Goal: Browse casually: Explore the website without a specific task or goal

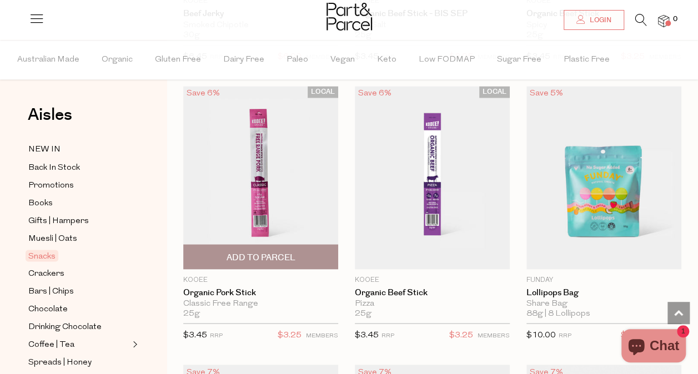
scroll to position [891, 0]
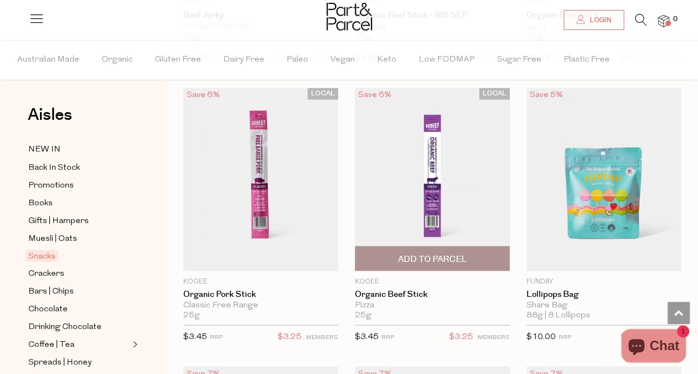
click at [430, 184] on img at bounding box center [432, 179] width 155 height 183
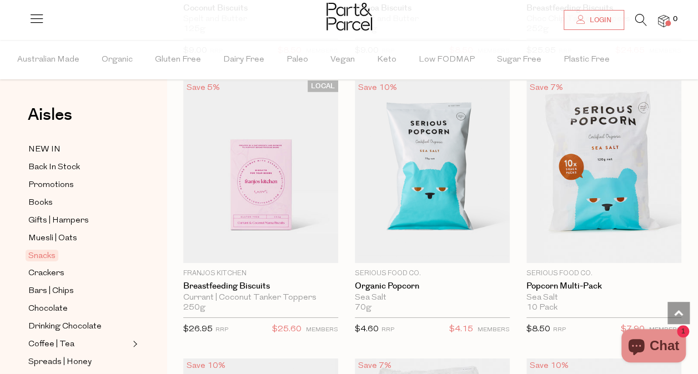
scroll to position [3680, 0]
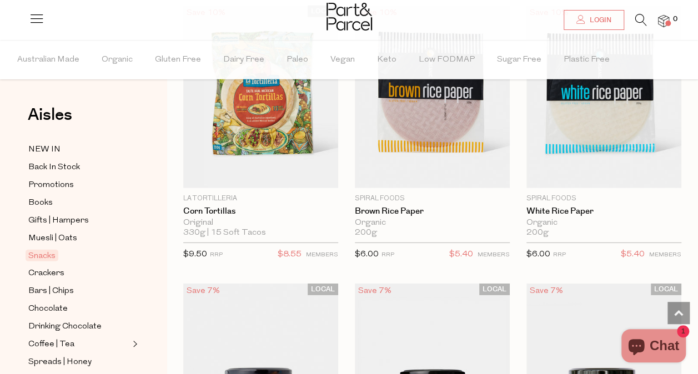
scroll to position [5699, 0]
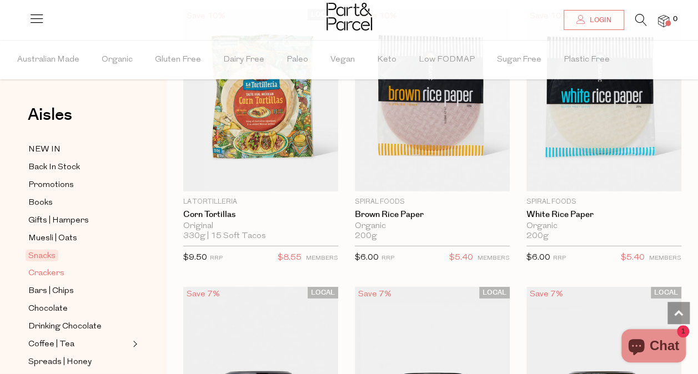
click at [47, 269] on span "Crackers" at bounding box center [46, 273] width 36 height 13
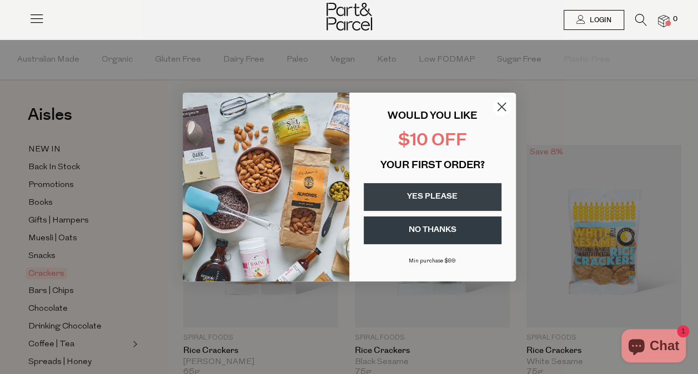
click at [434, 202] on button "YES PLEASE" at bounding box center [433, 197] width 138 height 28
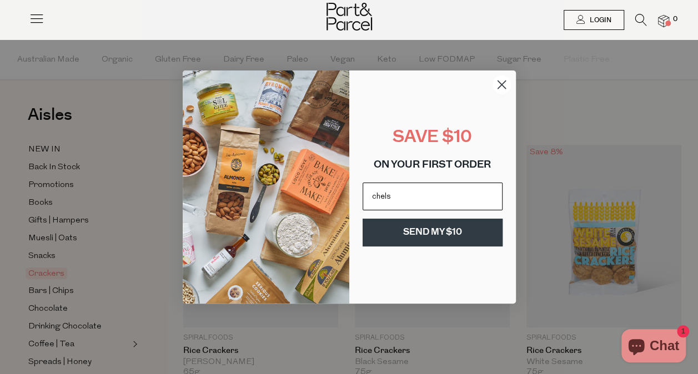
type input "chelseabryant@bigpond.com"
click at [411, 224] on button "SEND MY $10" at bounding box center [432, 233] width 140 height 28
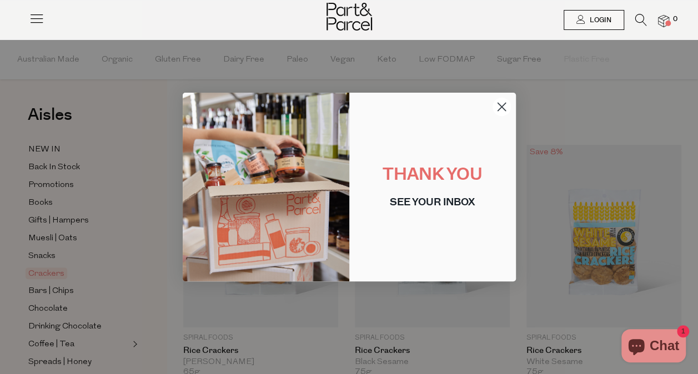
click at [497, 108] on circle "Close dialog" at bounding box center [501, 107] width 18 height 18
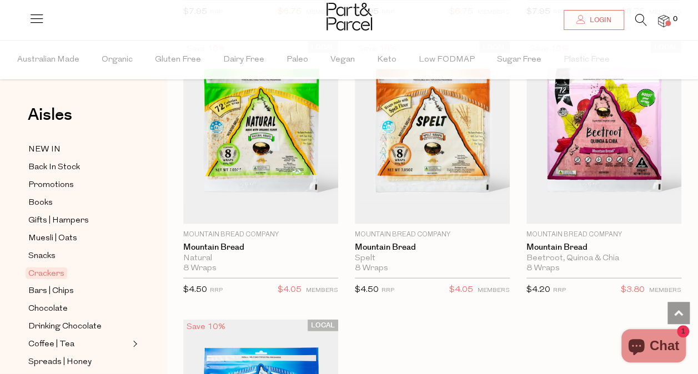
scroll to position [3163, 0]
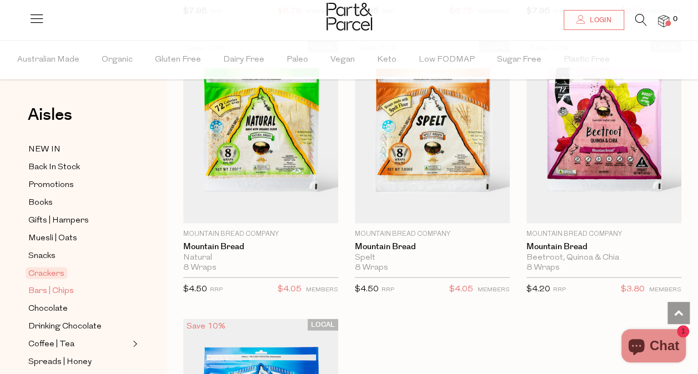
click at [50, 287] on span "Bars | Chips" at bounding box center [51, 291] width 46 height 13
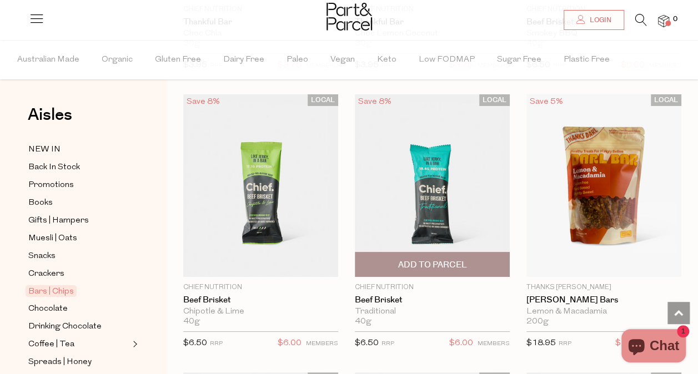
scroll to position [2041, 0]
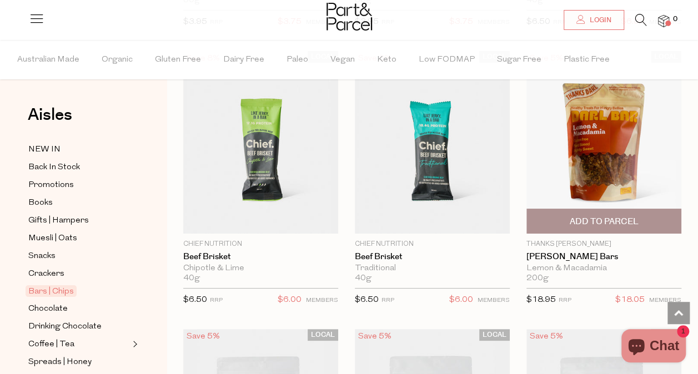
click at [594, 175] on img at bounding box center [603, 142] width 155 height 183
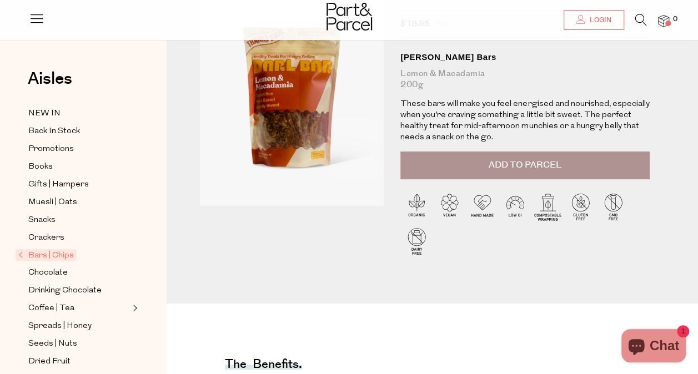
scroll to position [16, 0]
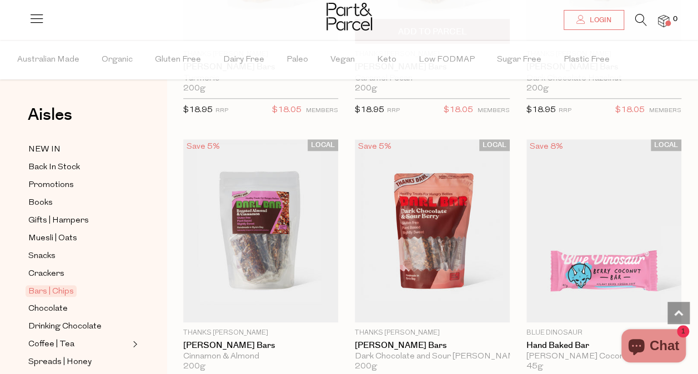
scroll to position [2516, 0]
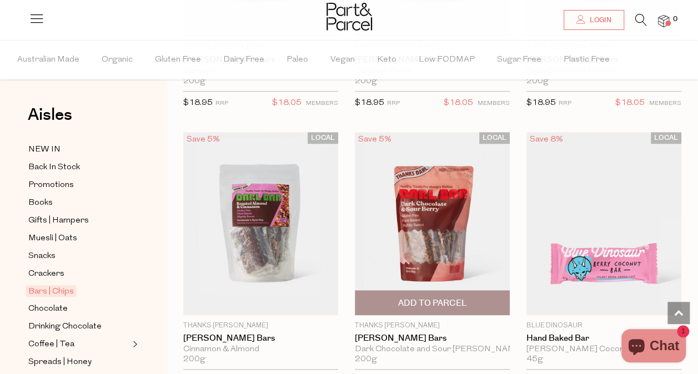
click at [431, 222] on img at bounding box center [432, 223] width 155 height 183
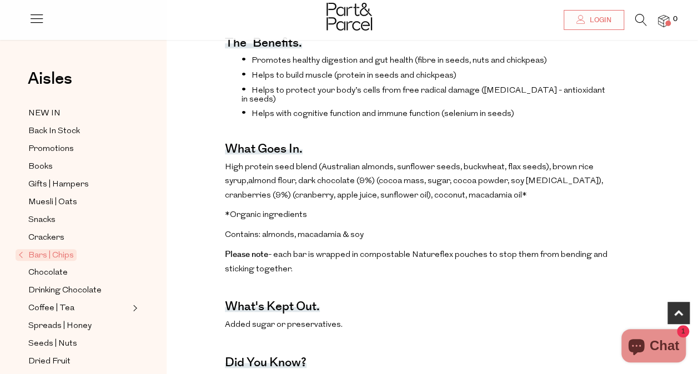
scroll to position [443, 0]
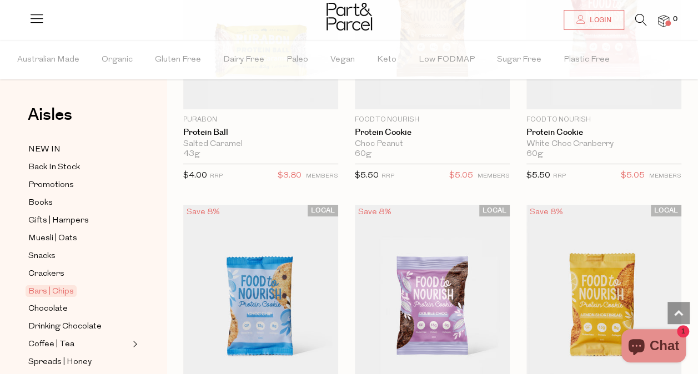
scroll to position [4232, 0]
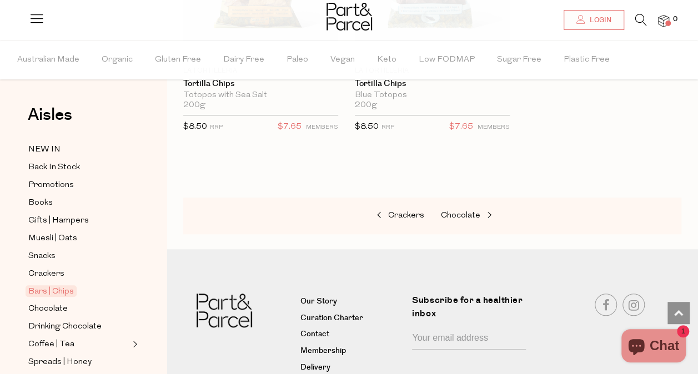
scroll to position [6664, 0]
click at [44, 235] on span "Muesli | Oats" at bounding box center [52, 238] width 49 height 13
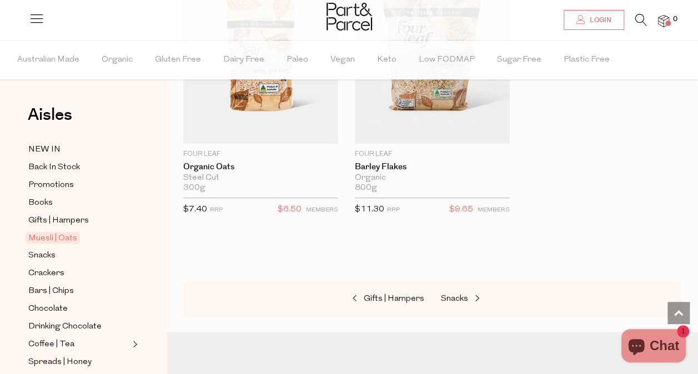
scroll to position [4651, 0]
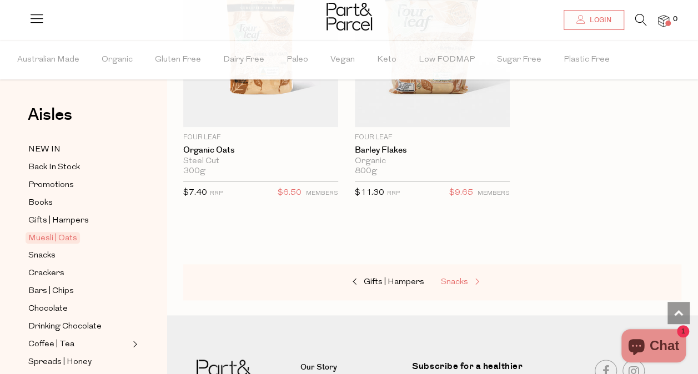
drag, startPoint x: 476, startPoint y: 276, endPoint x: 451, endPoint y: 265, distance: 27.6
click at [451, 278] on span "Snacks" at bounding box center [454, 282] width 27 height 8
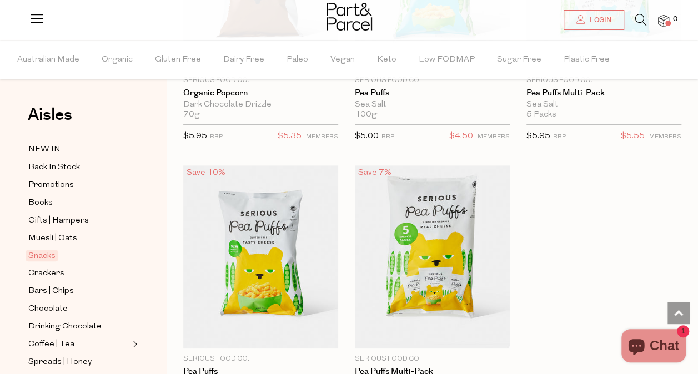
scroll to position [4430, 0]
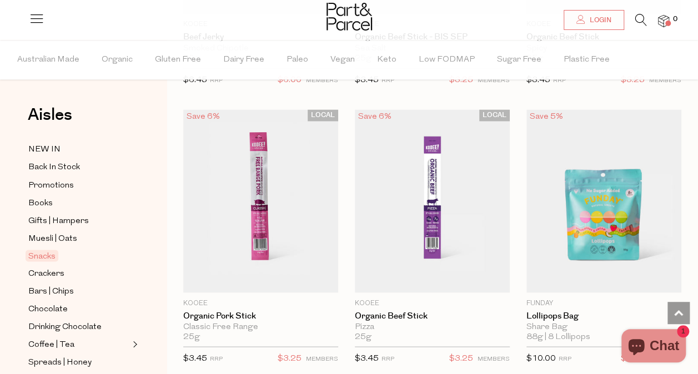
scroll to position [870, 0]
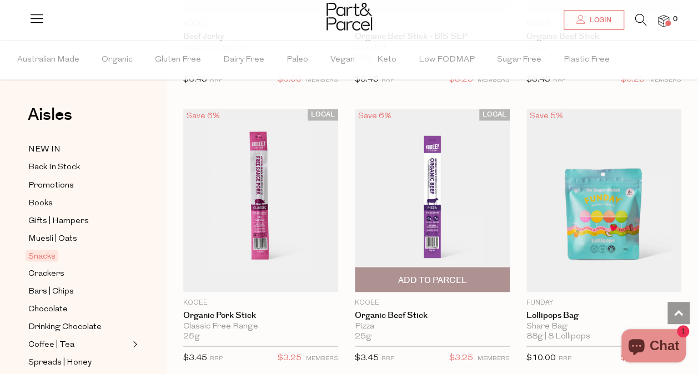
drag, startPoint x: 452, startPoint y: 207, endPoint x: 420, endPoint y: 200, distance: 32.9
click at [420, 200] on img at bounding box center [432, 200] width 155 height 183
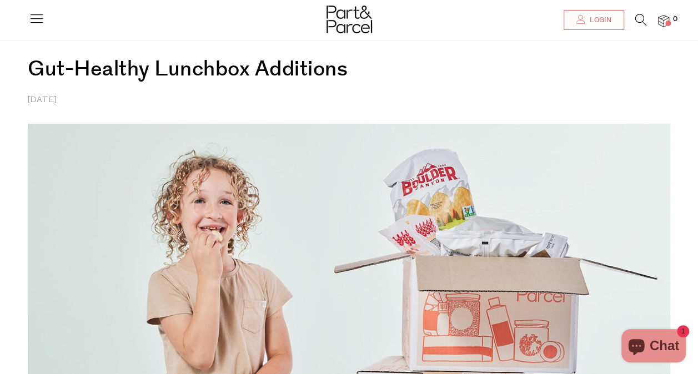
scroll to position [43, 0]
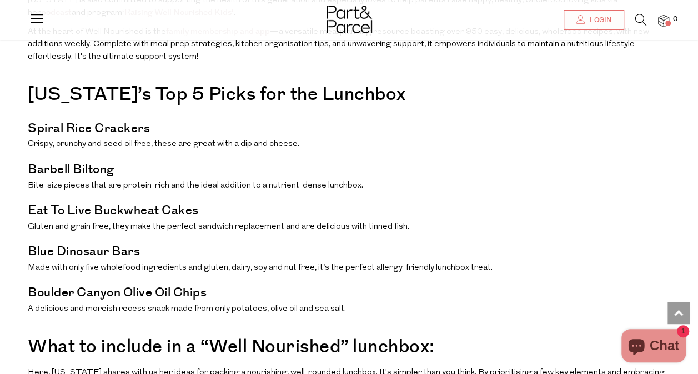
scroll to position [733, 0]
